Goal: Task Accomplishment & Management: Manage account settings

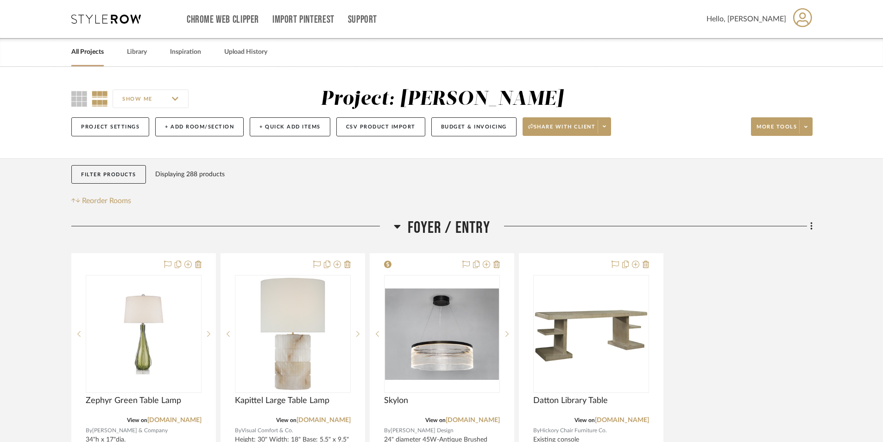
click at [82, 52] on link "All Projects" at bounding box center [87, 52] width 32 height 13
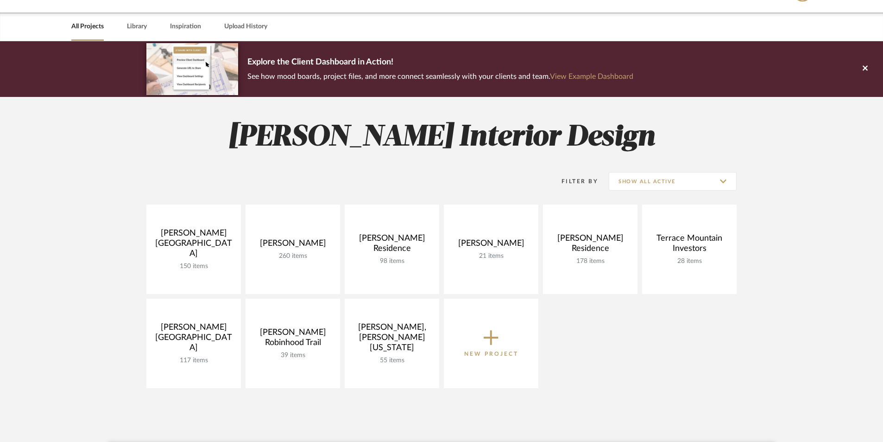
scroll to position [46, 0]
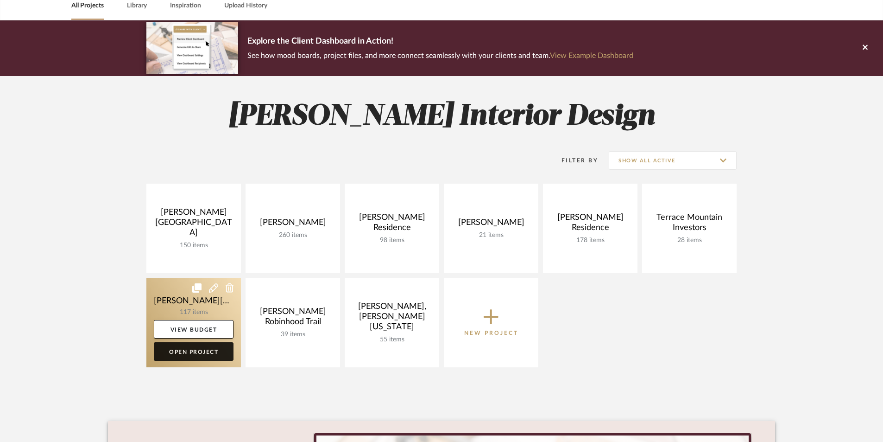
click at [203, 355] on link "Open Project" at bounding box center [194, 351] width 80 height 19
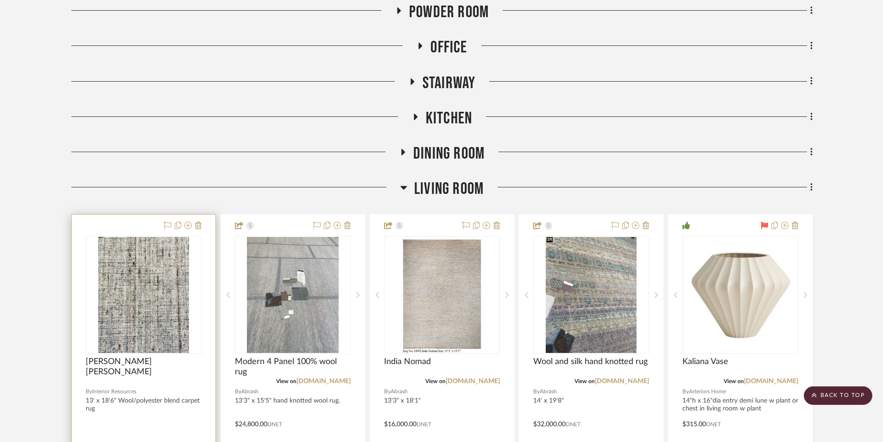
scroll to position [278, 0]
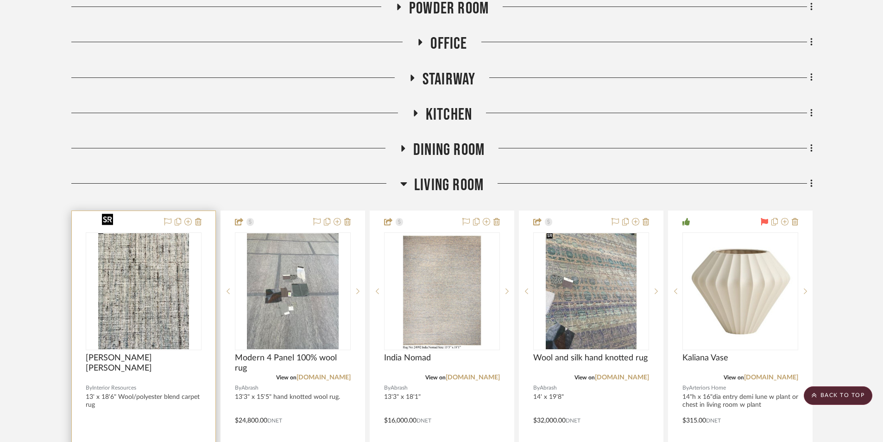
click at [132, 292] on div at bounding box center [144, 291] width 116 height 118
click at [144, 301] on img "0" at bounding box center [143, 291] width 91 height 116
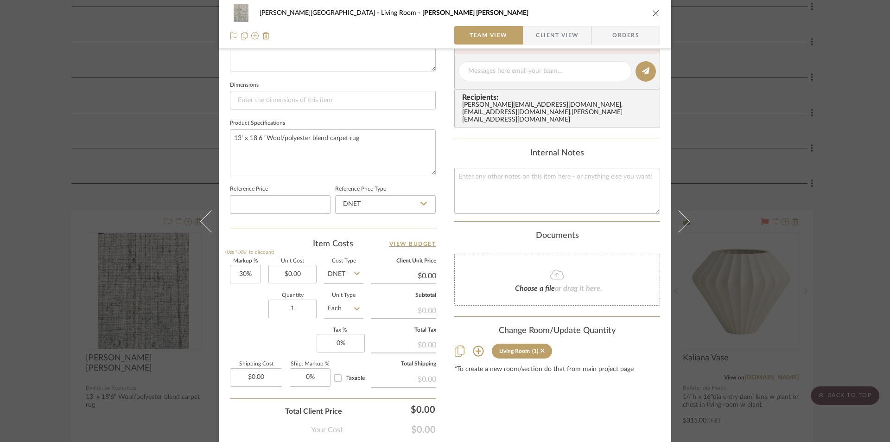
scroll to position [371, 0]
click at [302, 276] on input "0.00" at bounding box center [292, 273] width 48 height 19
type input "$4,281.50"
click at [292, 342] on div "Markup % (Use "-X%" to discount) 30% Unit Cost $4,281.50 Cost Type DNET Client …" at bounding box center [333, 325] width 206 height 135
type input "$5,565.95"
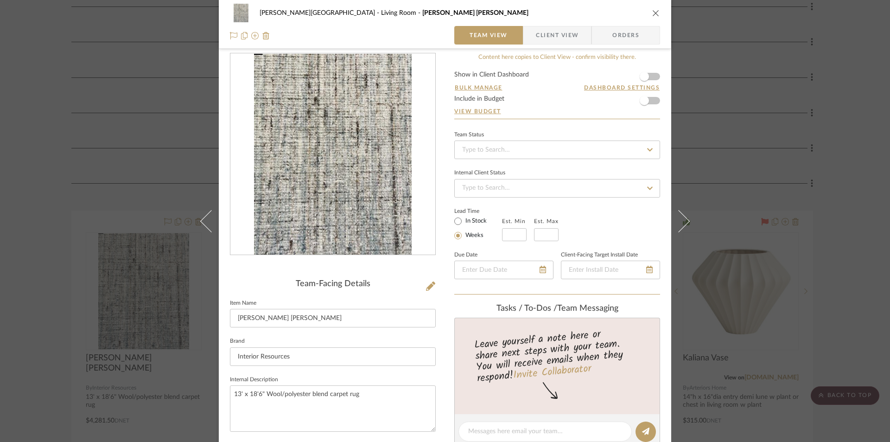
scroll to position [0, 0]
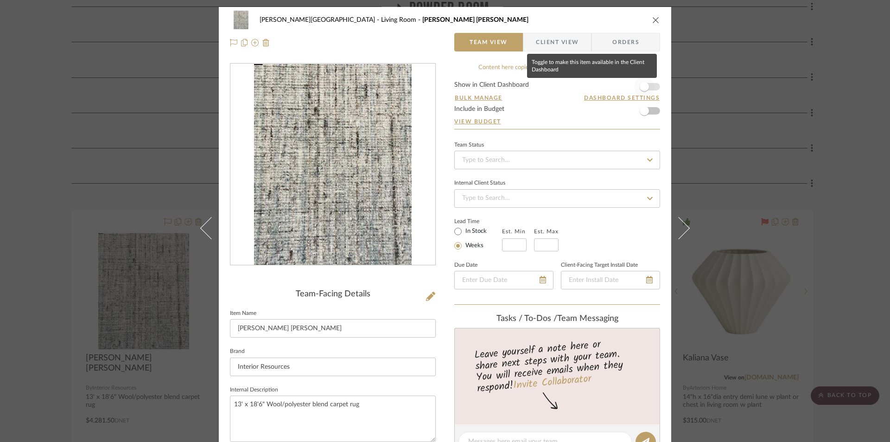
click at [650, 84] on span "button" at bounding box center [644, 86] width 20 height 20
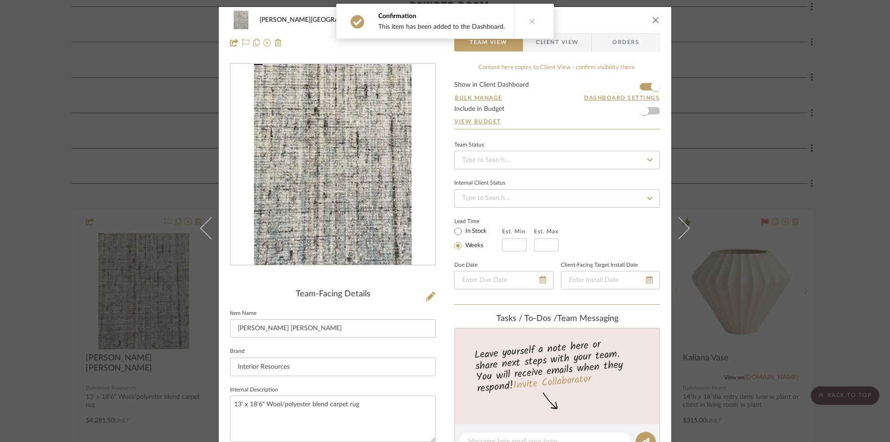
click at [567, 44] on span "Client View" at bounding box center [557, 42] width 43 height 19
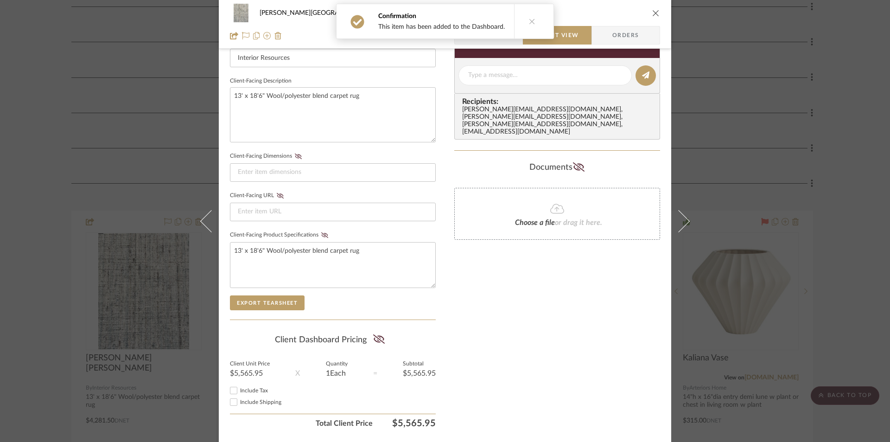
scroll to position [337, 0]
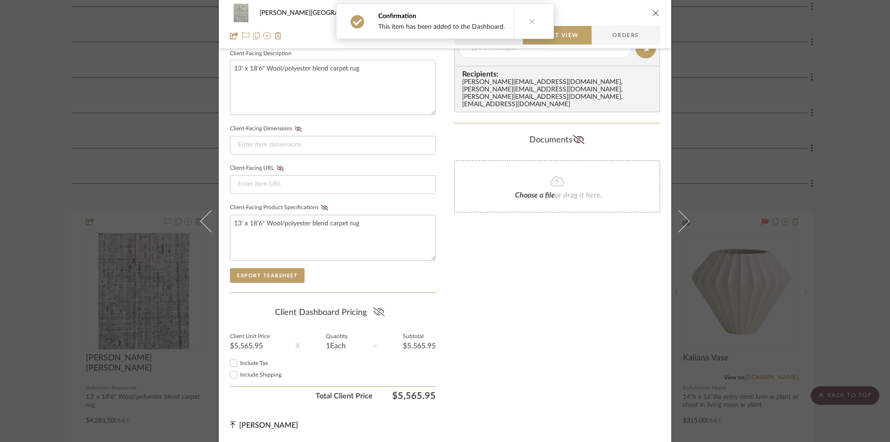
click at [374, 309] on icon at bounding box center [379, 311] width 12 height 9
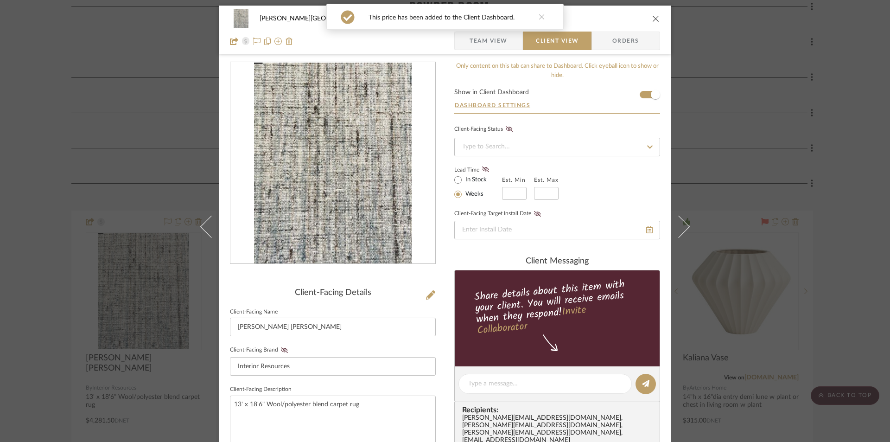
scroll to position [0, 0]
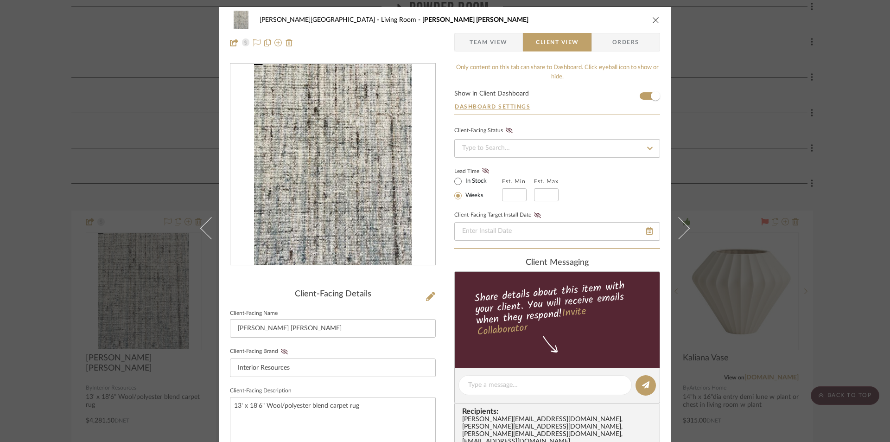
click at [652, 21] on icon "close" at bounding box center [655, 19] width 7 height 7
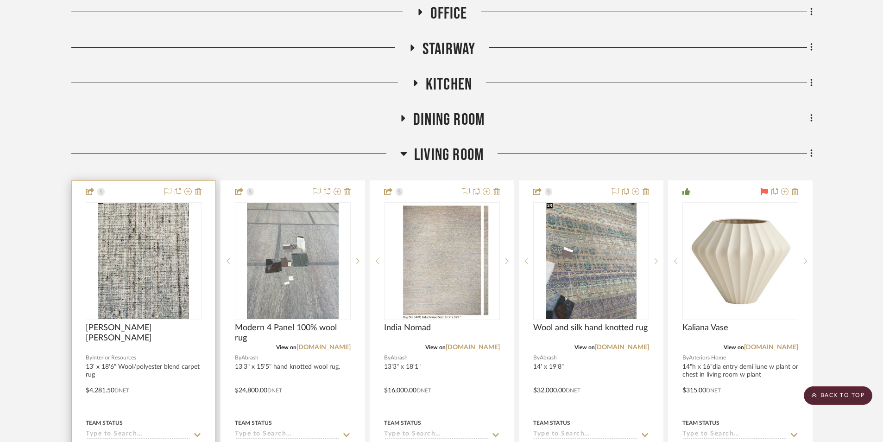
scroll to position [324, 0]
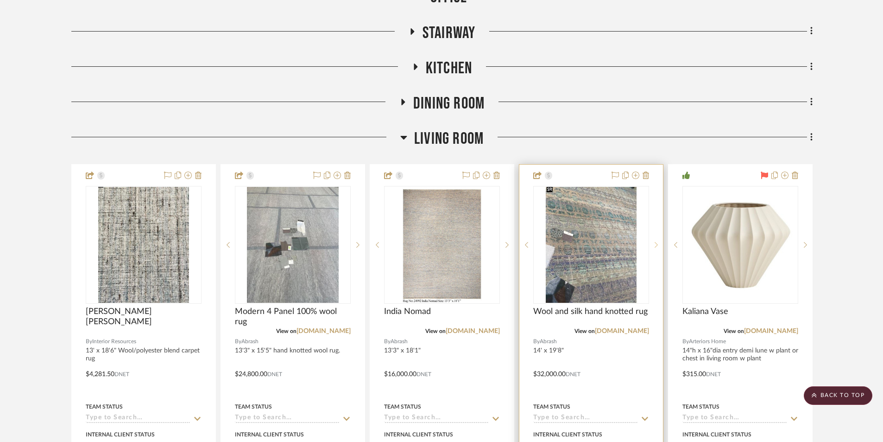
click at [654, 241] on sr-next-btn at bounding box center [656, 244] width 14 height 6
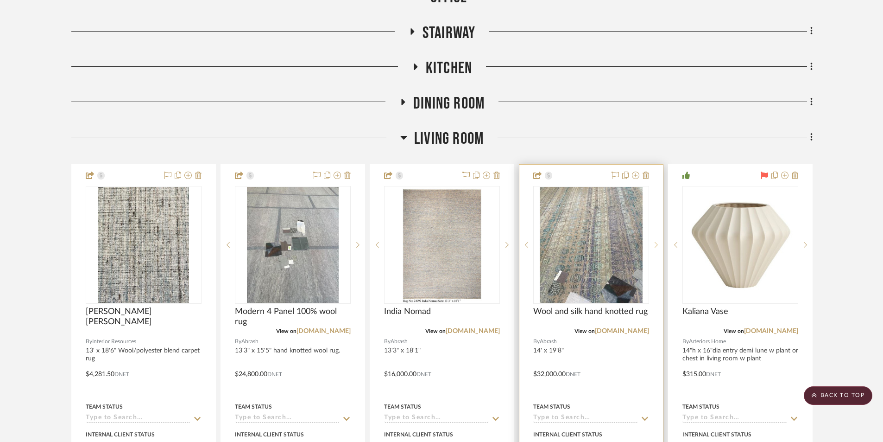
click at [654, 241] on sr-next-btn at bounding box center [656, 244] width 14 height 6
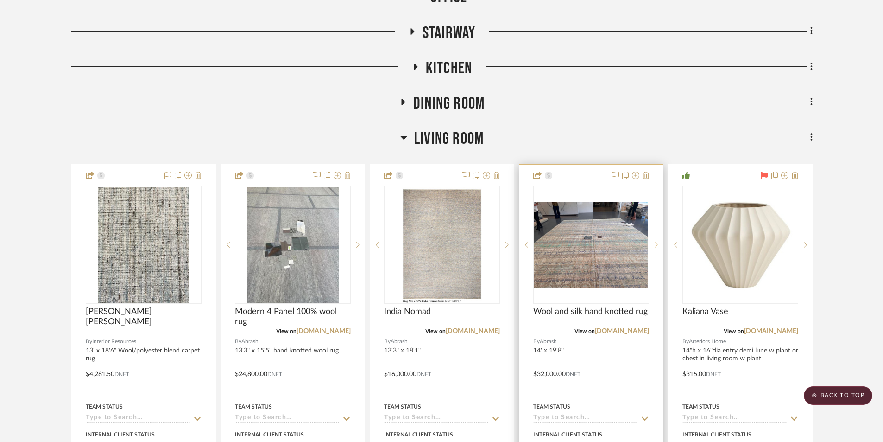
click at [654, 241] on sr-next-btn at bounding box center [656, 244] width 14 height 6
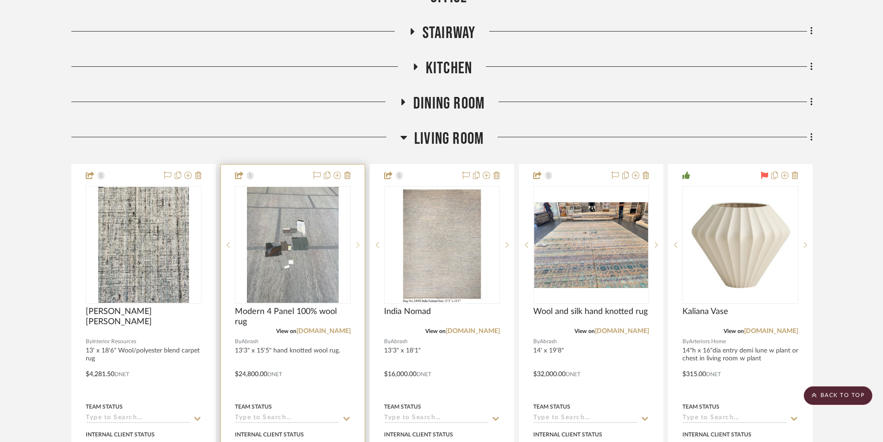
click at [358, 242] on icon at bounding box center [357, 245] width 3 height 6
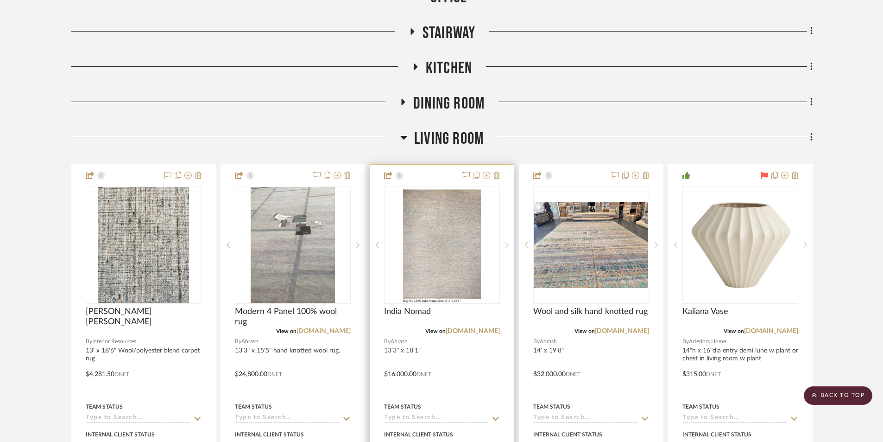
click at [508, 241] on icon at bounding box center [507, 244] width 3 height 6
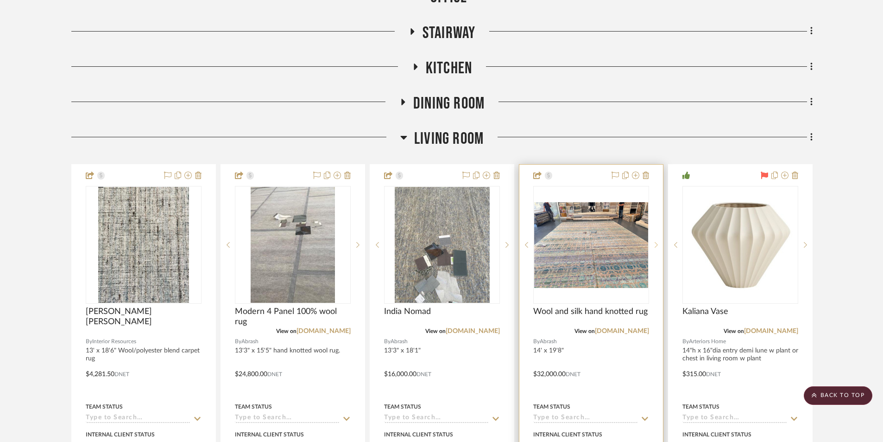
click at [654, 241] on sr-next-btn at bounding box center [656, 244] width 14 height 6
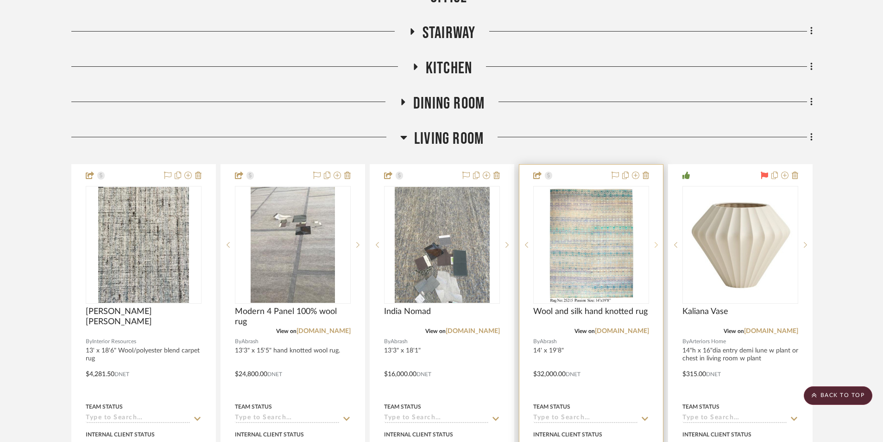
click at [654, 241] on sr-next-btn at bounding box center [656, 244] width 14 height 6
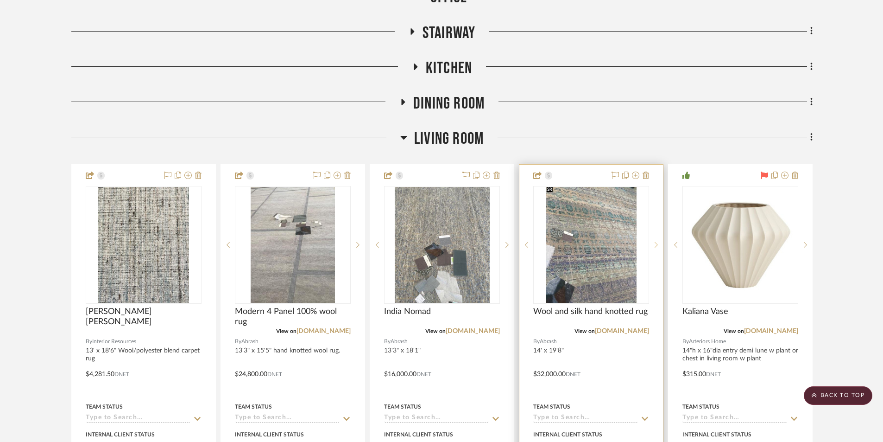
click at [654, 241] on sr-next-btn at bounding box center [656, 244] width 14 height 6
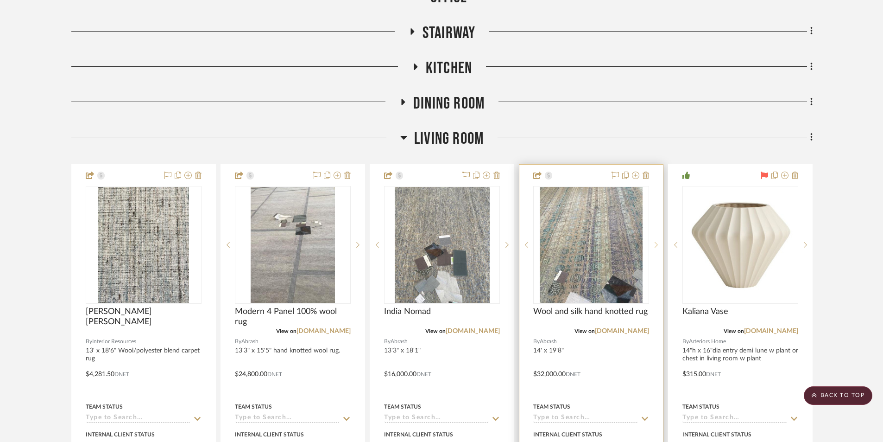
click at [654, 241] on sr-next-btn at bounding box center [656, 244] width 14 height 6
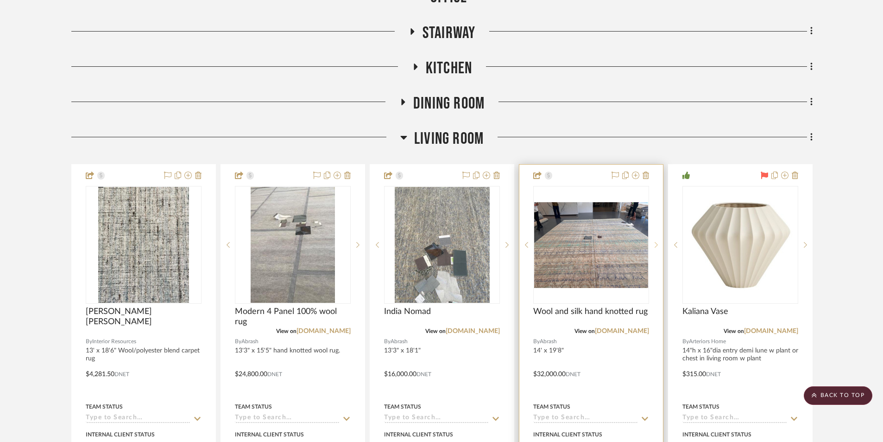
click at [654, 241] on sr-next-btn at bounding box center [656, 244] width 14 height 6
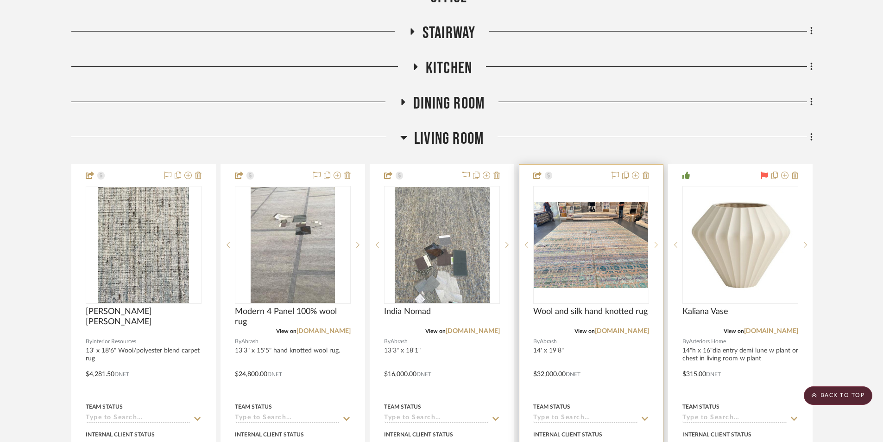
click at [654, 241] on sr-next-btn at bounding box center [656, 244] width 14 height 6
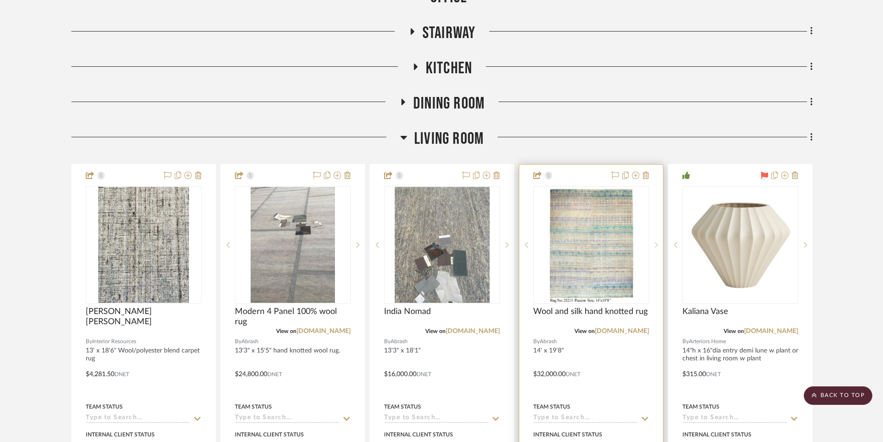
click at [654, 241] on sr-next-btn at bounding box center [656, 244] width 14 height 6
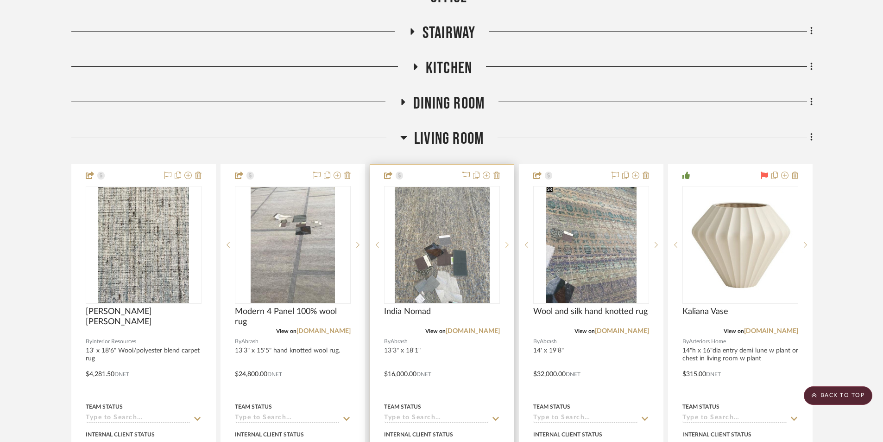
click at [506, 241] on icon at bounding box center [507, 244] width 3 height 6
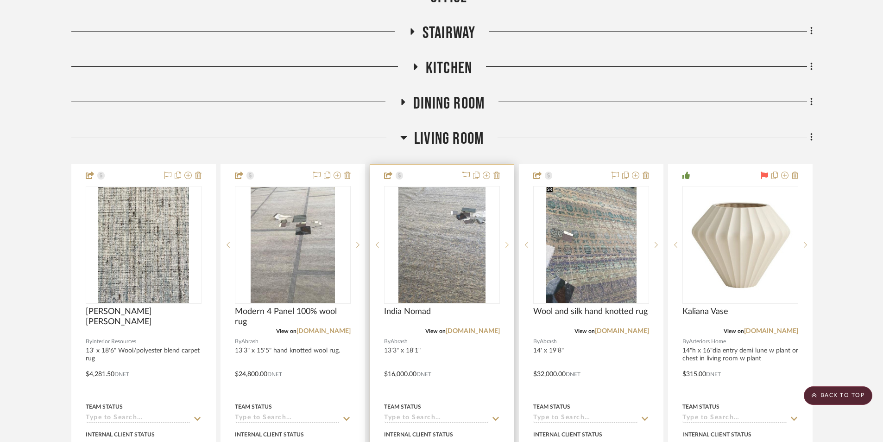
click at [506, 241] on icon at bounding box center [507, 244] width 3 height 6
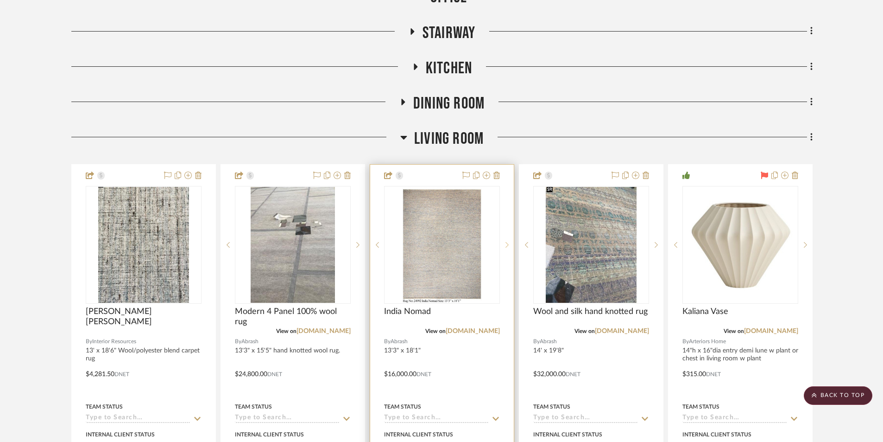
click at [506, 241] on icon at bounding box center [507, 244] width 3 height 6
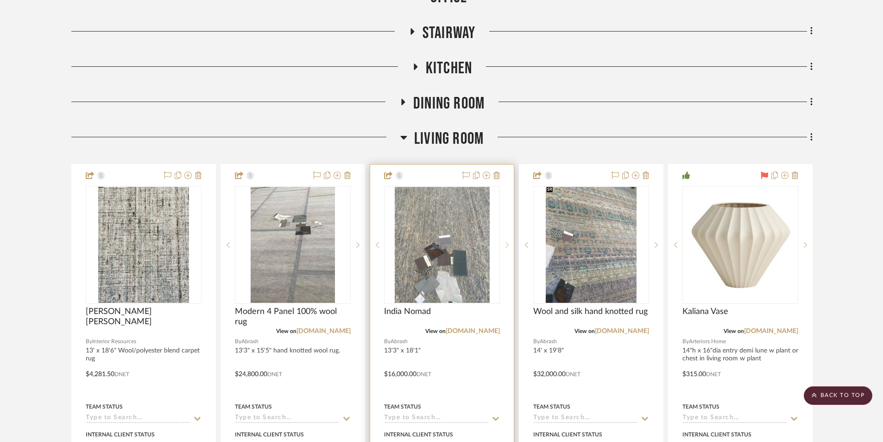
click at [506, 241] on icon at bounding box center [507, 244] width 3 height 6
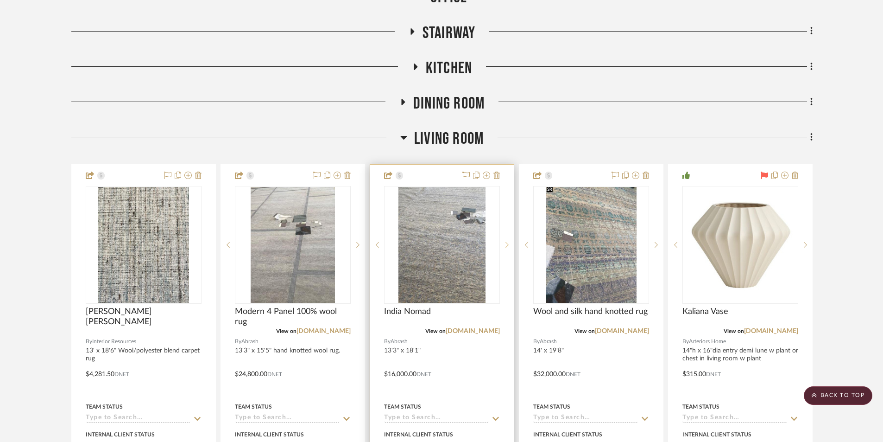
click at [506, 241] on icon at bounding box center [507, 244] width 3 height 6
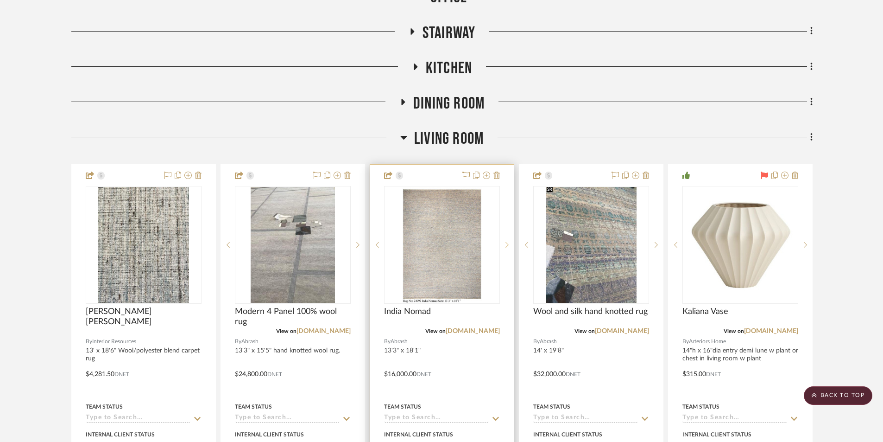
click at [506, 241] on icon at bounding box center [507, 244] width 3 height 6
